Goal: Task Accomplishment & Management: Use online tool/utility

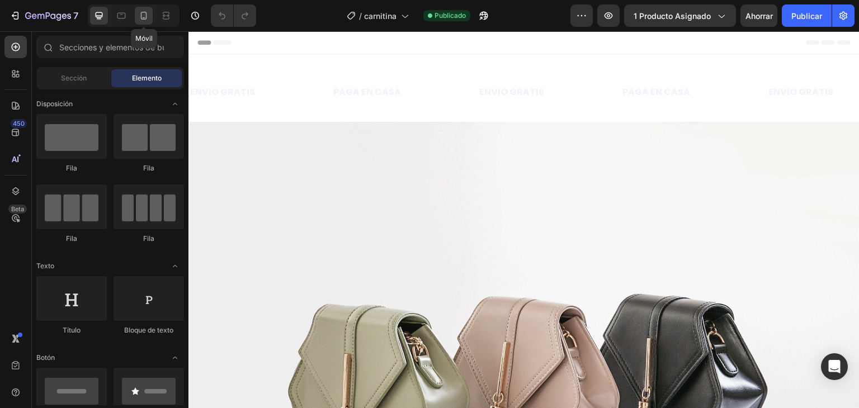
click at [141, 13] on icon at bounding box center [144, 16] width 6 height 8
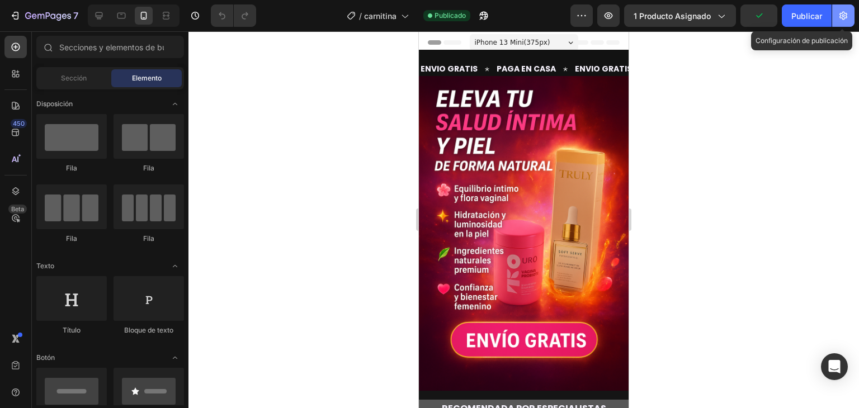
click at [841, 14] on icon "button" at bounding box center [843, 15] width 11 height 11
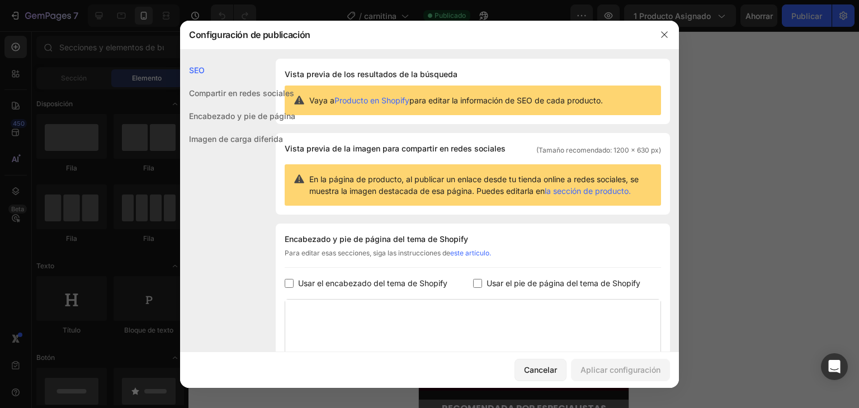
scroll to position [152, 0]
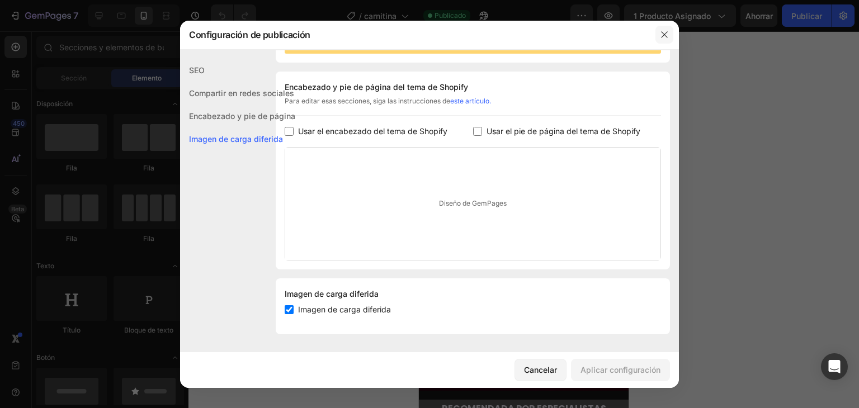
click at [662, 35] on icon "button" at bounding box center [664, 34] width 9 height 9
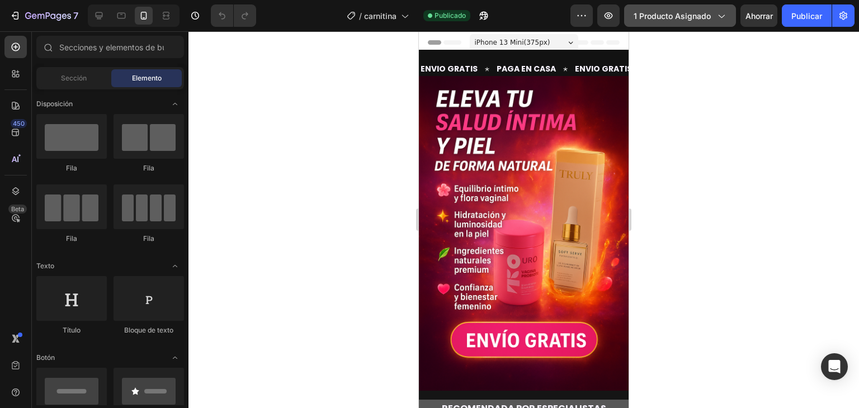
click at [715, 13] on div "1 producto asignado" at bounding box center [680, 16] width 93 height 12
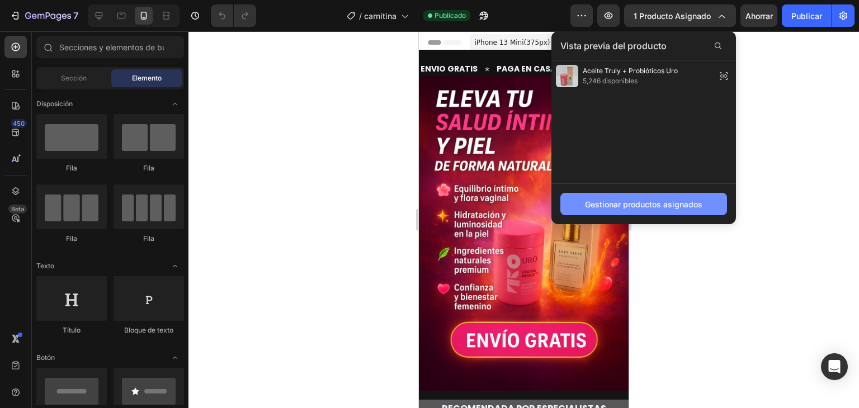
click at [659, 200] on font "Gestionar productos asignados" at bounding box center [643, 205] width 117 height 10
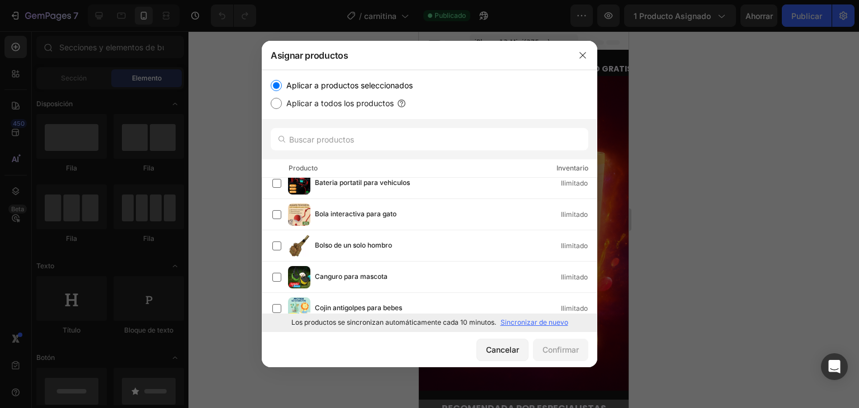
scroll to position [0, 0]
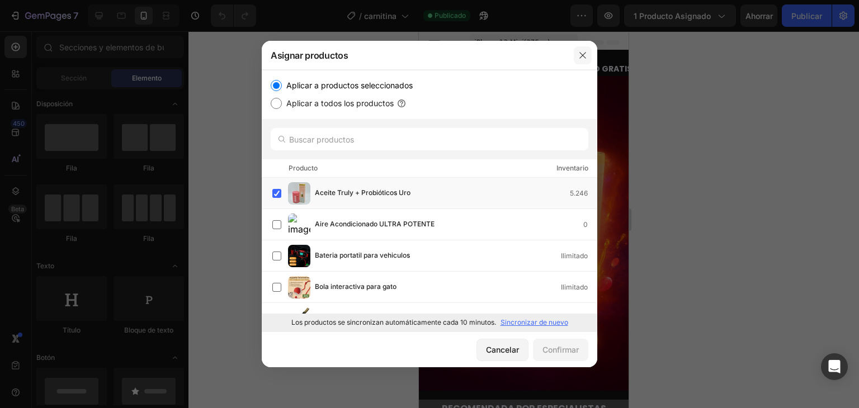
click at [583, 59] on icon "button" at bounding box center [582, 55] width 9 height 9
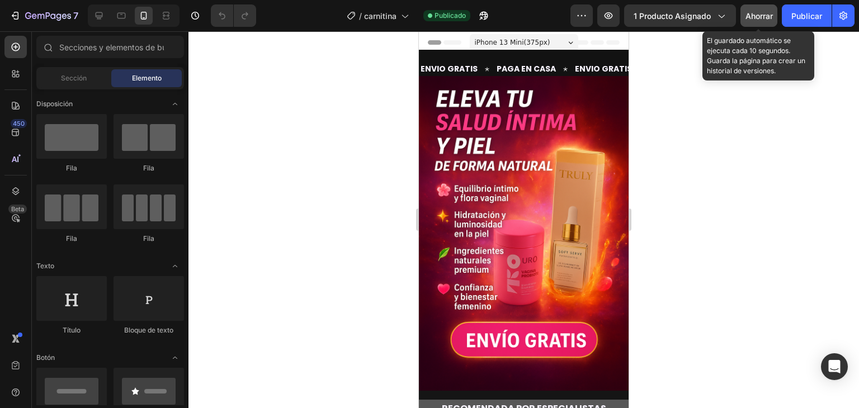
click at [761, 14] on font "Ahorrar" at bounding box center [759, 16] width 27 height 10
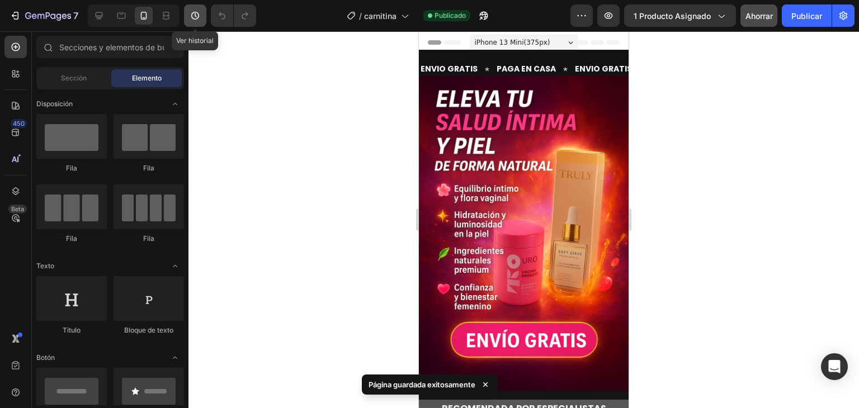
click at [196, 15] on icon "button" at bounding box center [195, 15] width 11 height 11
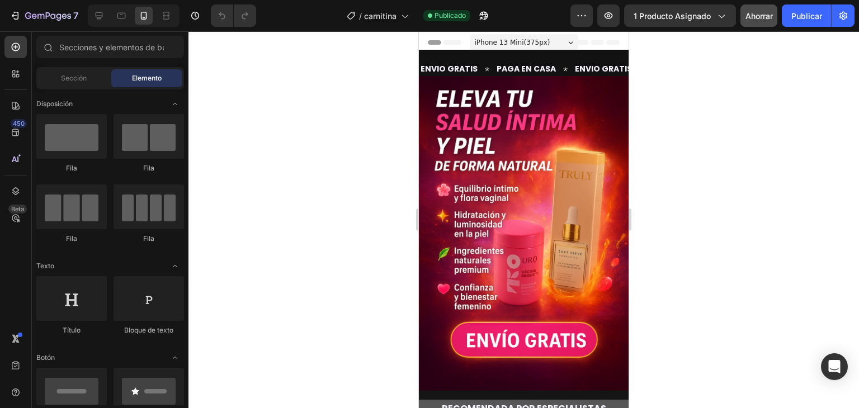
click at [310, 163] on div at bounding box center [523, 219] width 671 height 377
click at [591, 15] on button "button" at bounding box center [582, 15] width 22 height 22
click at [821, 59] on div at bounding box center [523, 219] width 671 height 377
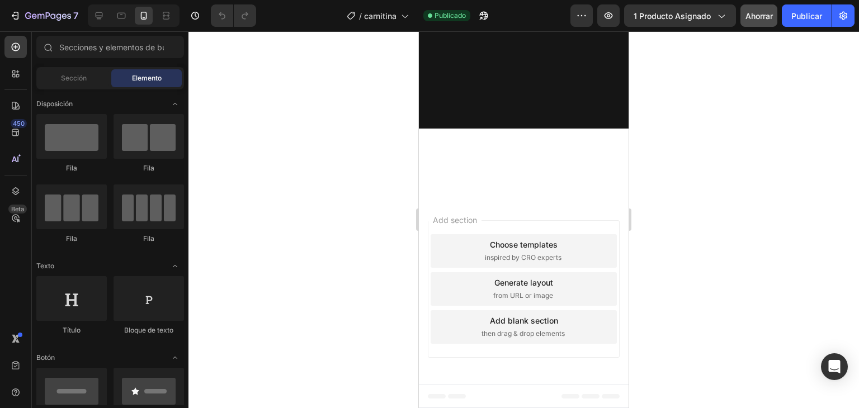
scroll to position [2495, 0]
